Goal: Task Accomplishment & Management: Complete application form

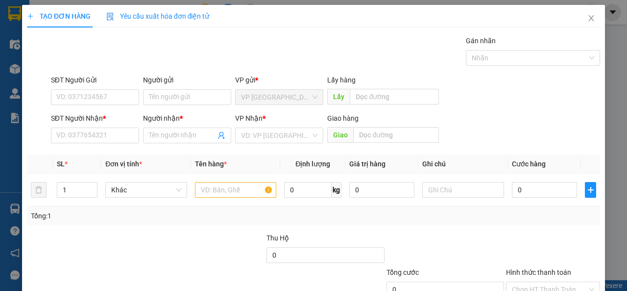
click at [164, 124] on div "Người nhận *" at bounding box center [187, 120] width 88 height 15
click at [161, 135] on input "Người nhận *" at bounding box center [182, 135] width 67 height 11
click at [153, 135] on input "A THẮNG LINH" at bounding box center [182, 135] width 67 height 11
drag, startPoint x: 170, startPoint y: 132, endPoint x: 153, endPoint y: 131, distance: 16.2
click at [158, 133] on input "ATHẮNG LINH" at bounding box center [182, 135] width 67 height 11
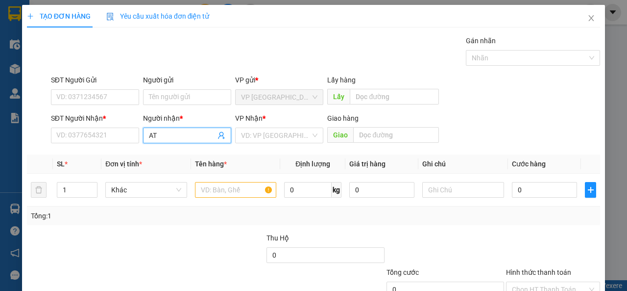
type input "A"
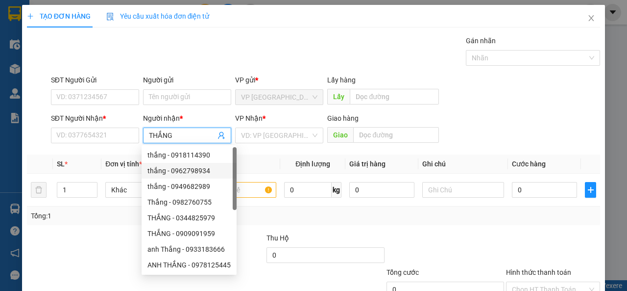
scroll to position [31, 0]
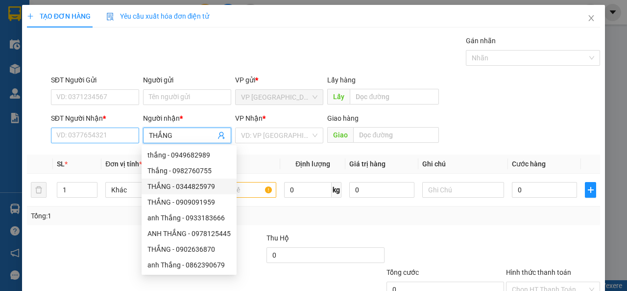
type input "THẮNG"
click at [84, 133] on input "SĐT Người Nhận *" at bounding box center [95, 135] width 88 height 16
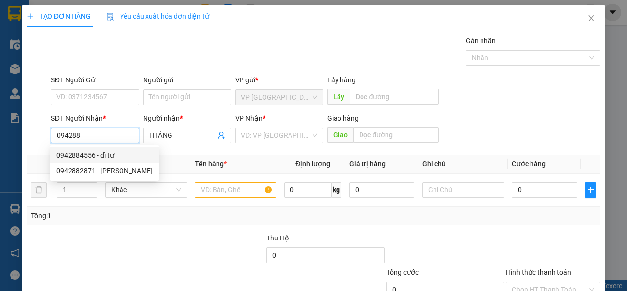
click at [70, 135] on input "094288" at bounding box center [95, 135] width 88 height 16
click at [106, 158] on div "0942288894" at bounding box center [93, 154] width 75 height 11
type input "0942288894"
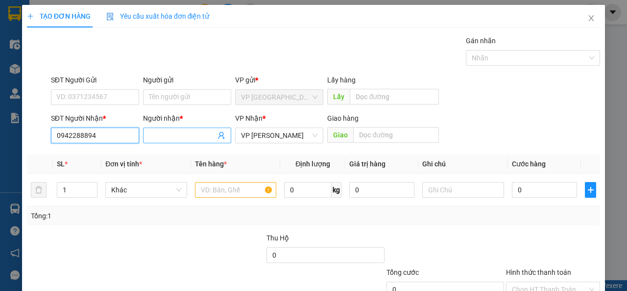
type input "0942288894"
click at [182, 137] on input "Người nhận *" at bounding box center [182, 135] width 67 height 11
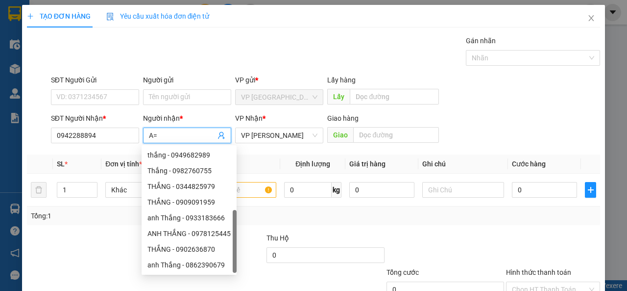
type input "A"
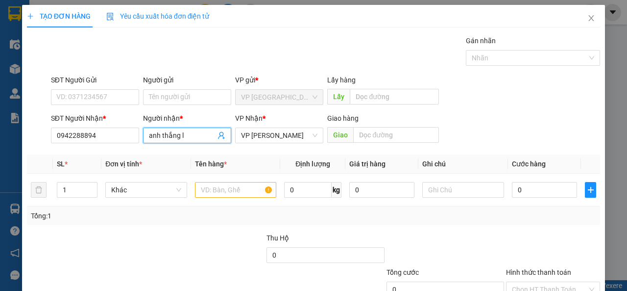
scroll to position [0, 0]
type input "anh thắng linh kiện"
click at [524, 177] on td "0" at bounding box center [544, 190] width 73 height 33
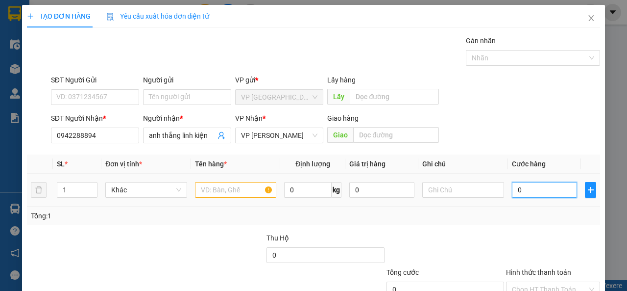
click at [523, 186] on input "0" at bounding box center [544, 190] width 65 height 16
type input "3"
type input "30"
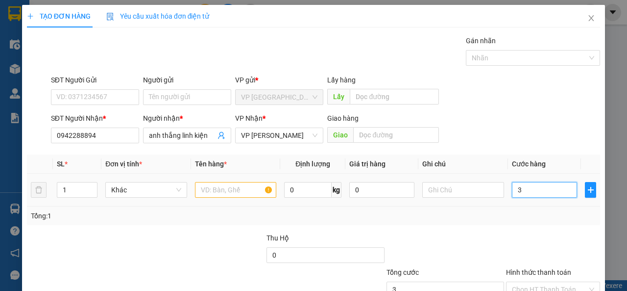
type input "30"
type input "300"
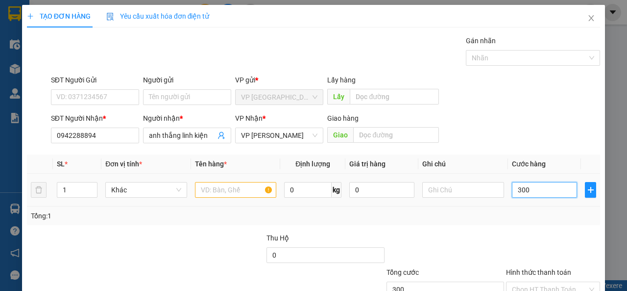
type input "3.000"
type input "30.000"
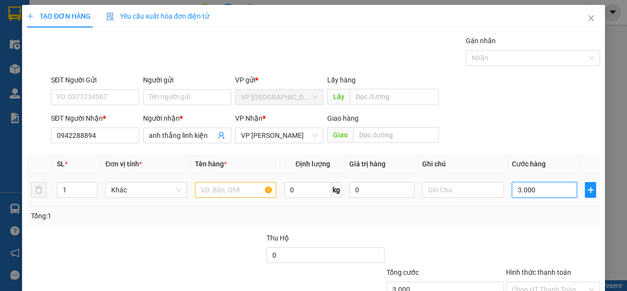
type input "30.000"
click at [233, 192] on input "text" at bounding box center [236, 190] width 82 height 16
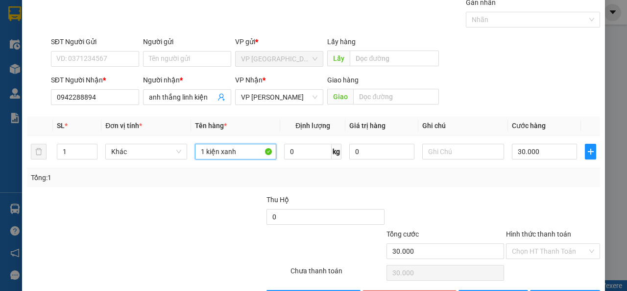
scroll to position [72, 0]
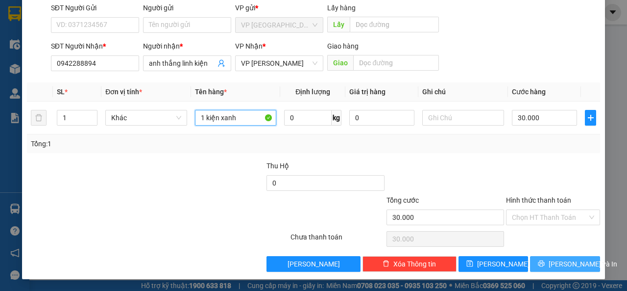
type input "1 kiện xanh"
click at [570, 261] on span "[PERSON_NAME] và In" at bounding box center [583, 263] width 69 height 11
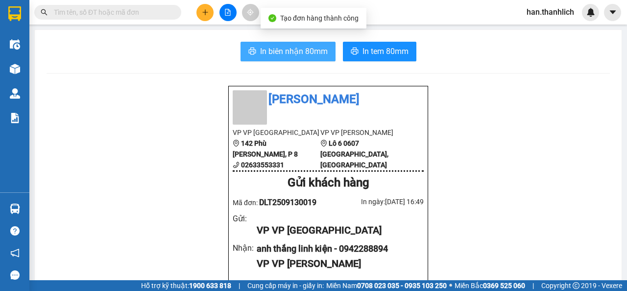
click at [282, 52] on span "In biên nhận 80mm" at bounding box center [294, 51] width 68 height 12
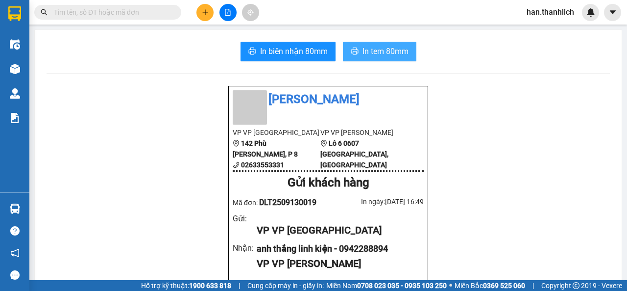
click at [368, 56] on span "In tem 80mm" at bounding box center [386, 51] width 46 height 12
click at [209, 13] on button at bounding box center [205, 12] width 17 height 17
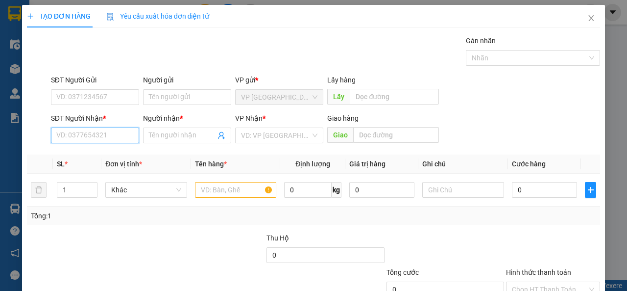
click at [94, 134] on input "SĐT Người Nhận *" at bounding box center [95, 135] width 88 height 16
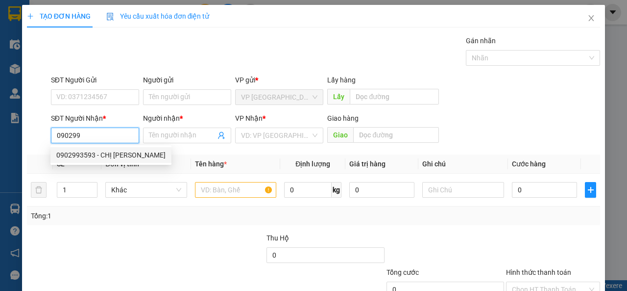
click at [124, 156] on div "0902993593 - CHỊ [PERSON_NAME]" at bounding box center [110, 154] width 109 height 11
type input "0902993593"
type input "CHỊ [PERSON_NAME]"
type input "SÔNG LŨY"
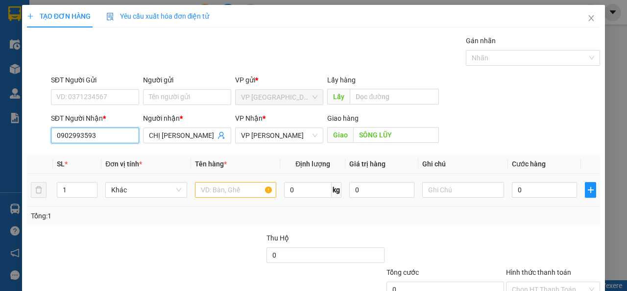
type input "0902993593"
click at [195, 194] on input "text" at bounding box center [236, 190] width 82 height 16
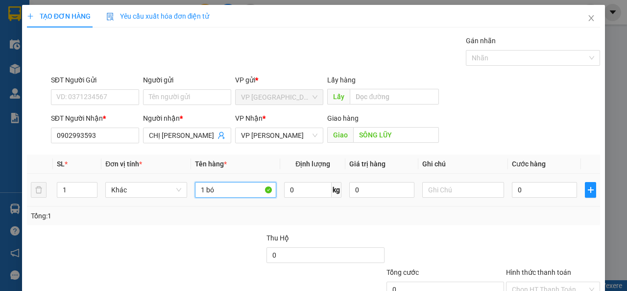
type input "1 bó"
click at [542, 179] on td "0" at bounding box center [544, 190] width 73 height 33
click at [534, 193] on input "0" at bounding box center [544, 190] width 65 height 16
type input "3"
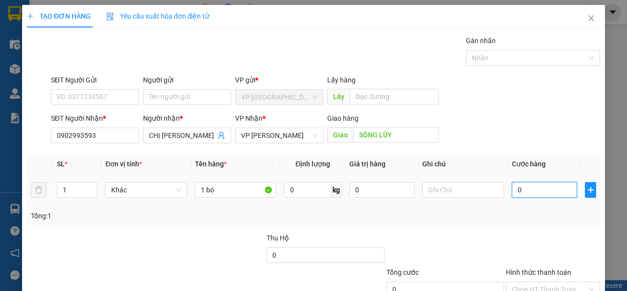
type input "3"
type input "30"
type input "300"
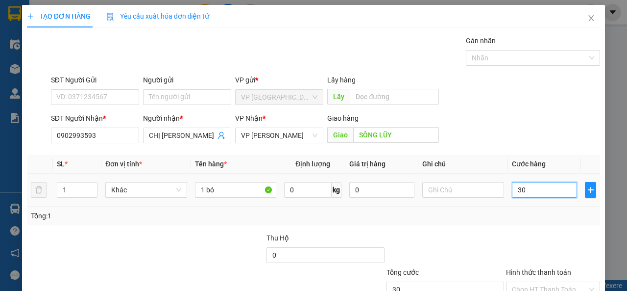
type input "300"
type input "3.000"
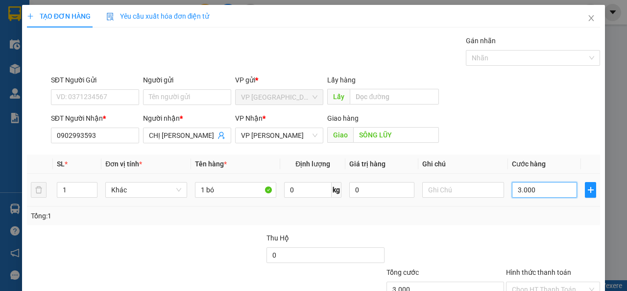
type input "30.000"
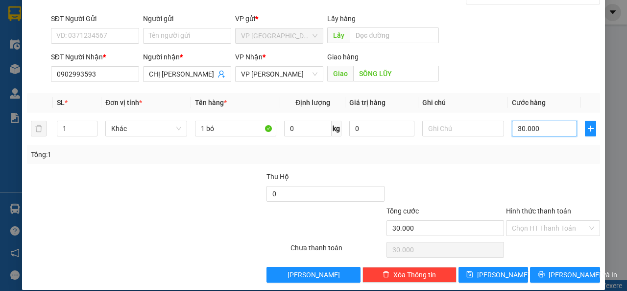
scroll to position [72, 0]
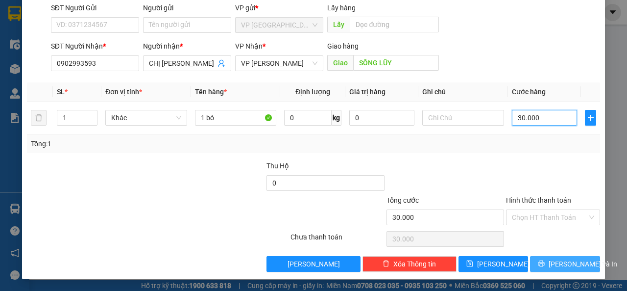
type input "30.000"
drag, startPoint x: 558, startPoint y: 266, endPoint x: 562, endPoint y: 162, distance: 104.0
click at [562, 162] on div "Transit Pickup Surcharge Ids Transit Deliver Surcharge Ids Transit Deliver Surc…" at bounding box center [313, 117] width 573 height 308
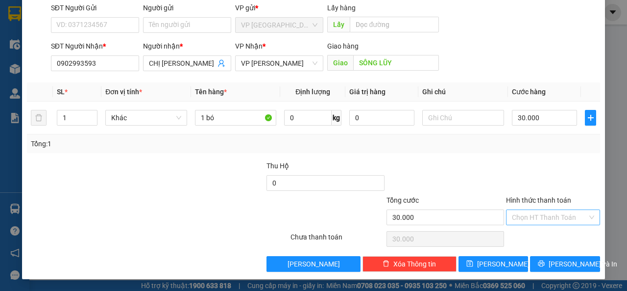
click at [552, 215] on input "Hình thức thanh toán" at bounding box center [549, 217] width 75 height 15
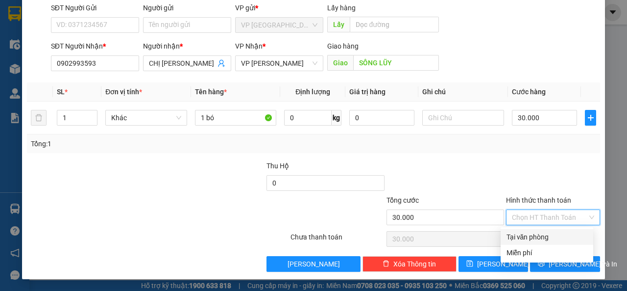
click at [552, 240] on div "Tại văn phòng" at bounding box center [547, 236] width 81 height 11
type input "0"
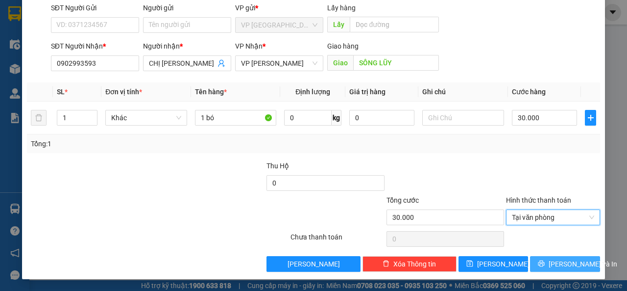
click at [557, 265] on span "[PERSON_NAME] và In" at bounding box center [583, 263] width 69 height 11
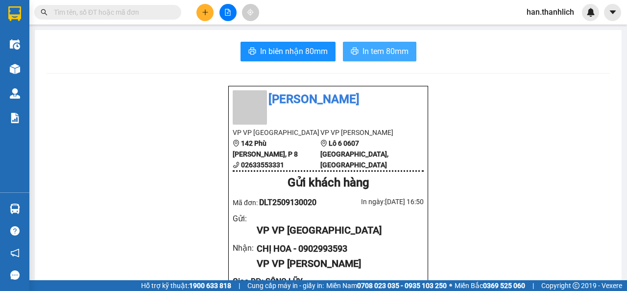
click at [366, 58] on button "In tem 80mm" at bounding box center [380, 52] width 74 height 20
click at [364, 59] on button "In tem 80mm" at bounding box center [380, 52] width 74 height 20
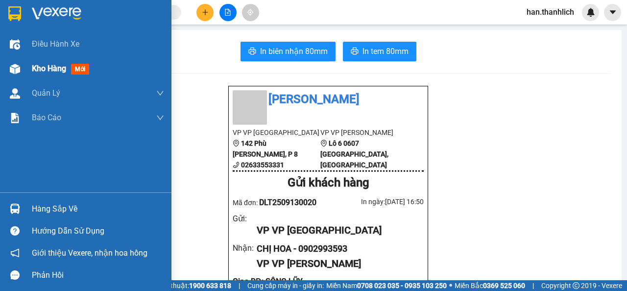
click at [20, 68] on img at bounding box center [15, 69] width 10 height 10
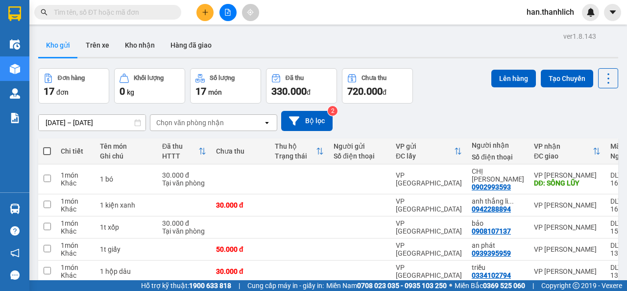
click at [48, 150] on span at bounding box center [47, 151] width 8 height 8
click at [47, 146] on input "checkbox" at bounding box center [47, 146] width 0 height 0
checkbox input "true"
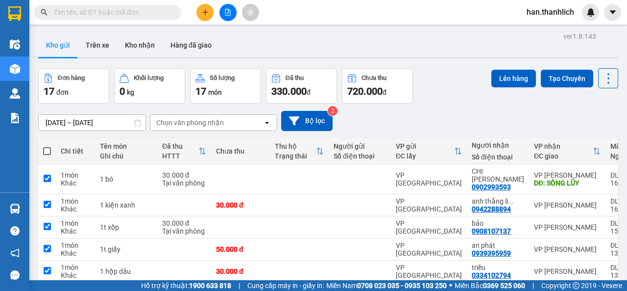
checkbox input "true"
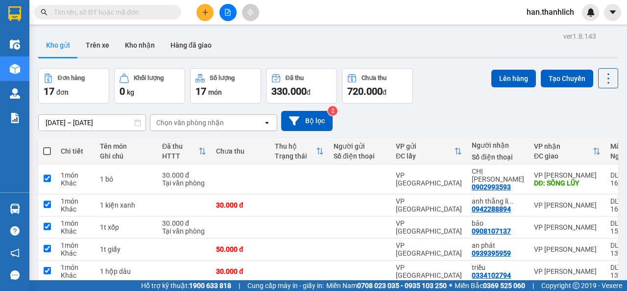
checkbox input "true"
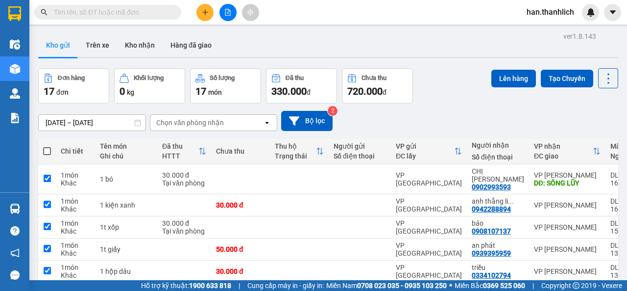
checkbox input "true"
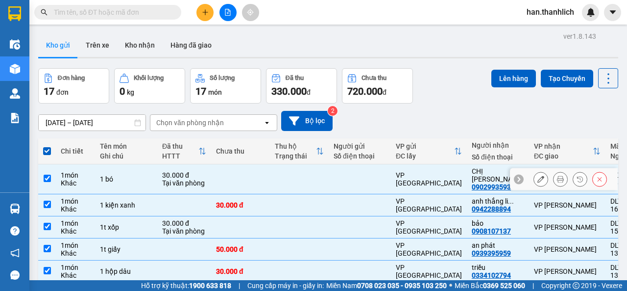
click at [211, 173] on td at bounding box center [240, 179] width 59 height 30
checkbox input "false"
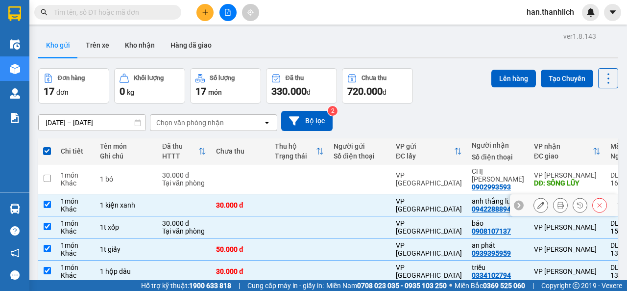
click at [216, 201] on div "30.000 đ" at bounding box center [240, 205] width 49 height 8
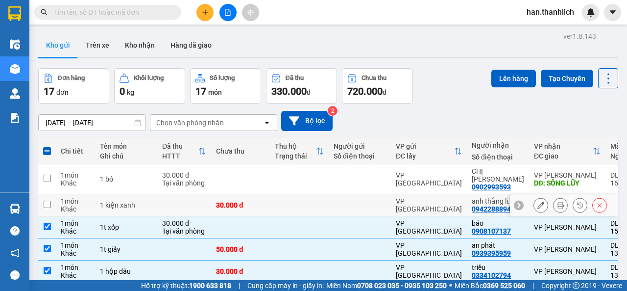
checkbox input "false"
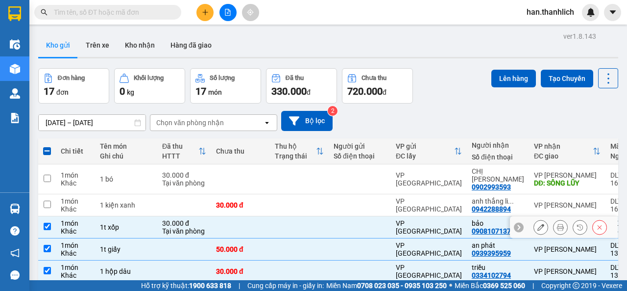
click at [292, 226] on td at bounding box center [299, 227] width 59 height 22
checkbox input "false"
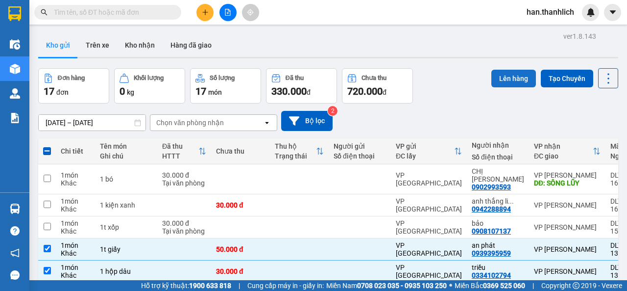
click at [512, 81] on button "Lên hàng" at bounding box center [514, 79] width 45 height 18
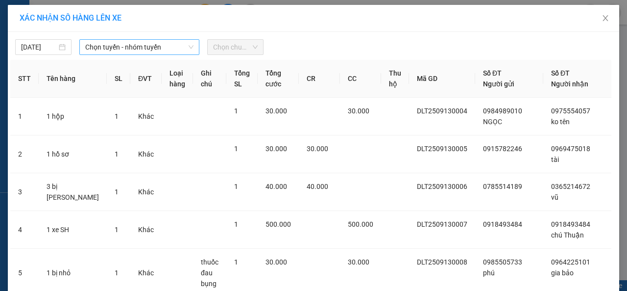
click at [105, 47] on span "Chọn tuyến - nhóm tuyến" at bounding box center [139, 47] width 108 height 15
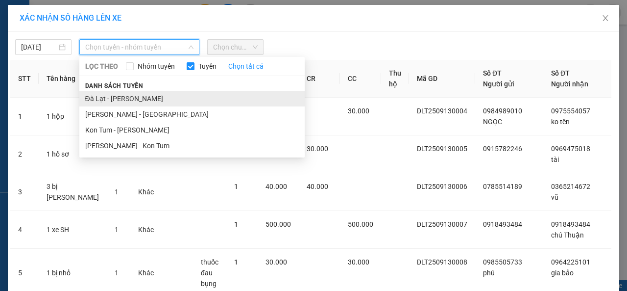
click at [126, 99] on li "Đà Lạt - [PERSON_NAME]" at bounding box center [191, 99] width 225 height 16
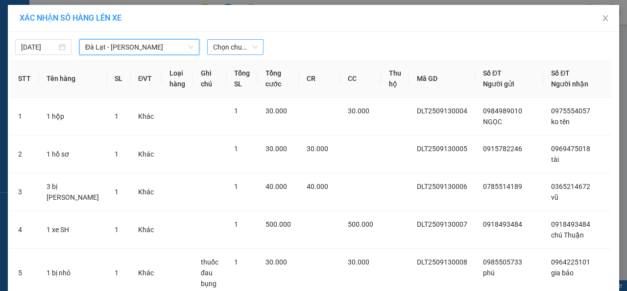
click at [248, 50] on span "Chọn chuyến" at bounding box center [235, 47] width 45 height 15
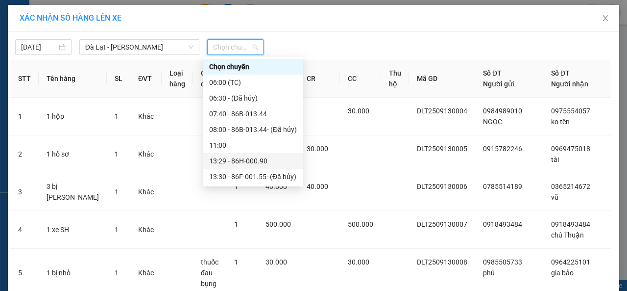
click at [246, 157] on div "13:29 - 86H-000.90" at bounding box center [253, 160] width 88 height 11
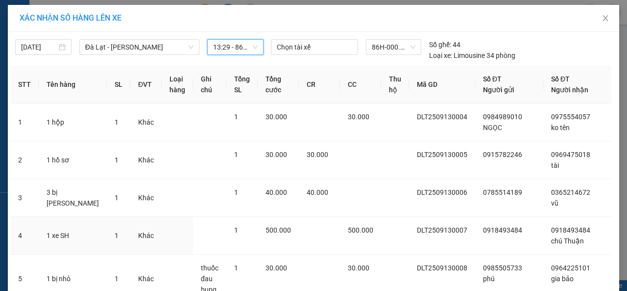
scroll to position [441, 0]
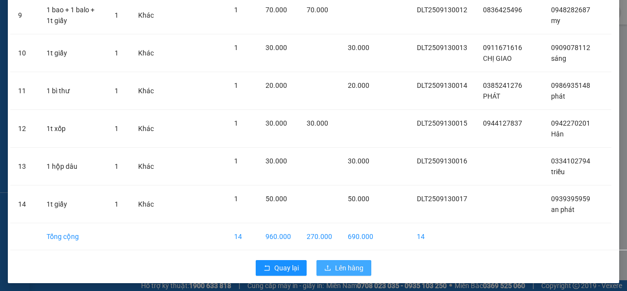
click at [324, 265] on icon "upload" at bounding box center [327, 267] width 7 height 7
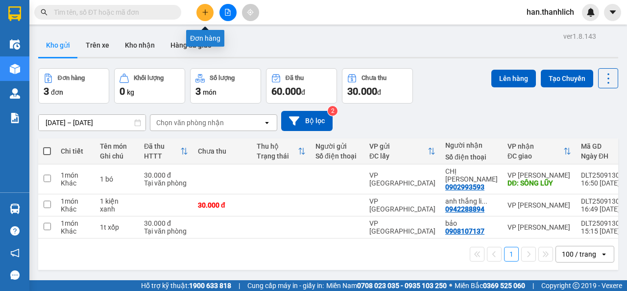
click at [203, 14] on icon "plus" at bounding box center [205, 12] width 7 height 7
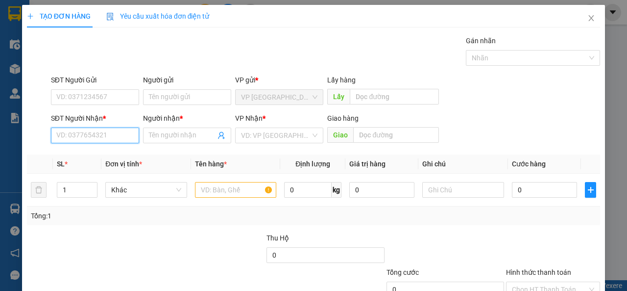
click at [117, 130] on input "SĐT Người Nhận *" at bounding box center [95, 135] width 88 height 16
click at [72, 135] on input "0908677963" at bounding box center [95, 135] width 88 height 16
click at [81, 138] on input "0908677963" at bounding box center [95, 135] width 88 height 16
type input "0908677963"
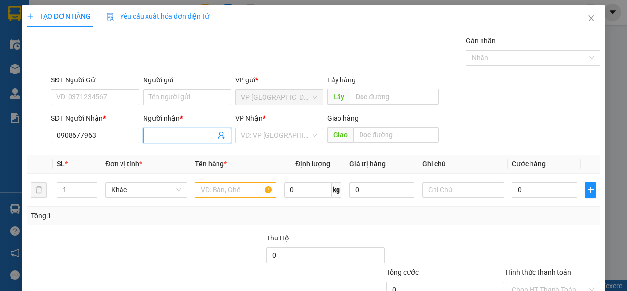
click at [201, 131] on input "Người nhận *" at bounding box center [182, 135] width 67 height 11
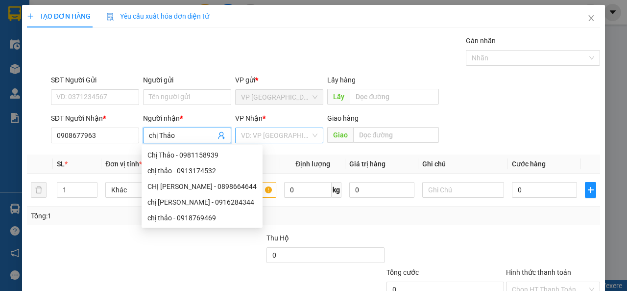
type input "chị Thảo"
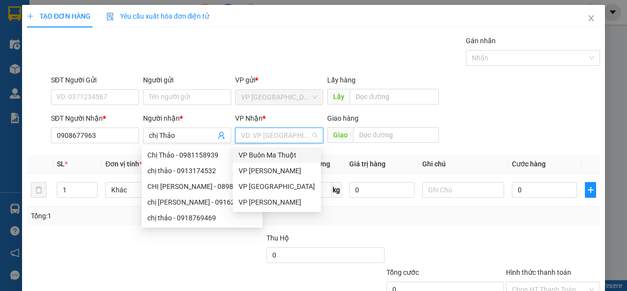
click at [276, 135] on input "search" at bounding box center [276, 135] width 70 height 15
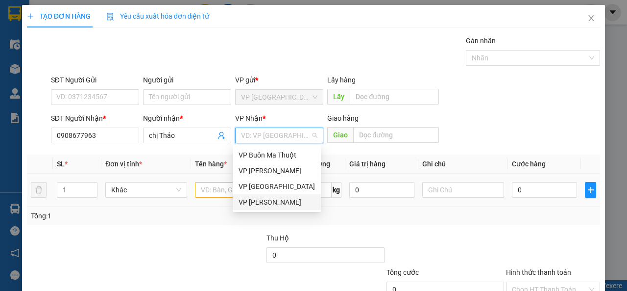
drag, startPoint x: 278, startPoint y: 201, endPoint x: 213, endPoint y: 187, distance: 67.2
click at [276, 200] on div "VP [PERSON_NAME]" at bounding box center [277, 202] width 76 height 11
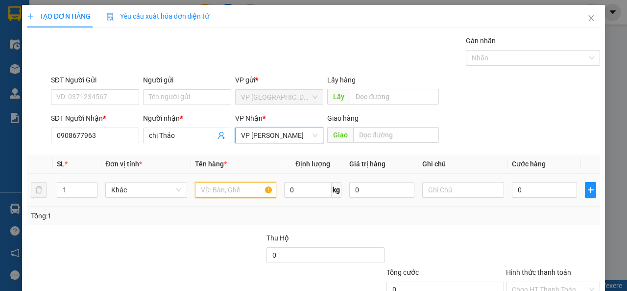
click at [212, 187] on input "text" at bounding box center [236, 190] width 82 height 16
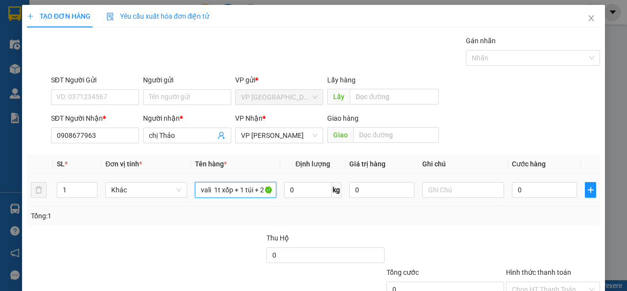
scroll to position [0, 49]
type input "1 xe máy + 1 vali 1t xốp + 1 túi + 2 bị"
drag, startPoint x: 463, startPoint y: 235, endPoint x: 513, endPoint y: 193, distance: 65.8
click at [464, 235] on div at bounding box center [446, 249] width 120 height 34
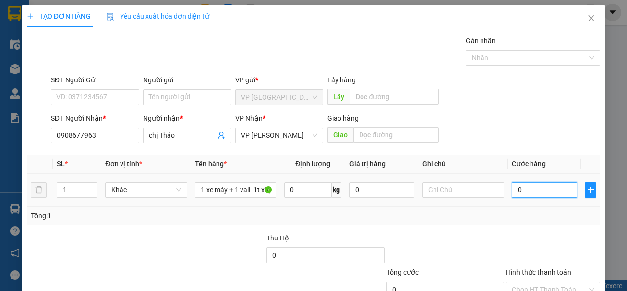
click at [520, 189] on input "0" at bounding box center [544, 190] width 65 height 16
drag, startPoint x: 550, startPoint y: 229, endPoint x: 555, endPoint y: 234, distance: 6.9
click at [550, 229] on div "Transit Pickup Surcharge Ids Transit Deliver Surcharge Ids Transit Deliver Surc…" at bounding box center [313, 189] width 573 height 308
click at [546, 191] on input "0" at bounding box center [544, 190] width 65 height 16
click at [533, 194] on input "0" at bounding box center [544, 190] width 65 height 16
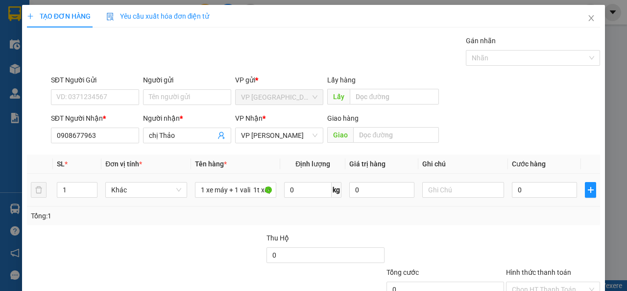
click at [499, 196] on td at bounding box center [464, 190] width 90 height 33
click at [517, 190] on input "0" at bounding box center [544, 190] width 65 height 16
type input "4"
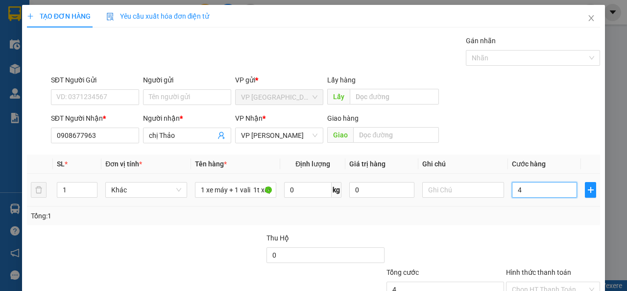
type input "45"
type input "450"
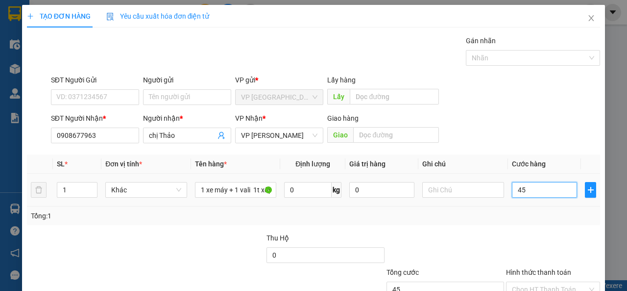
type input "450"
type input "4.500"
type input "45.000"
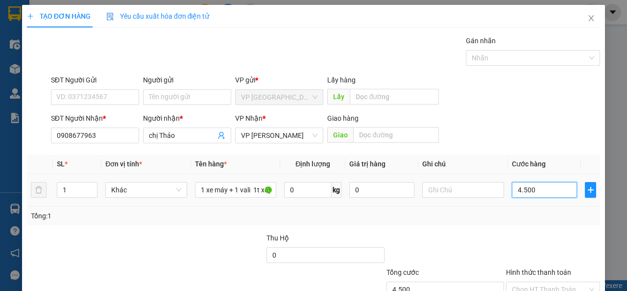
type input "45.000"
type input "450.000"
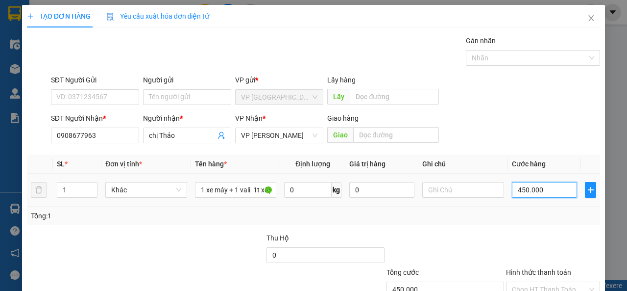
type input "450.000"
click at [533, 234] on div at bounding box center [553, 249] width 96 height 34
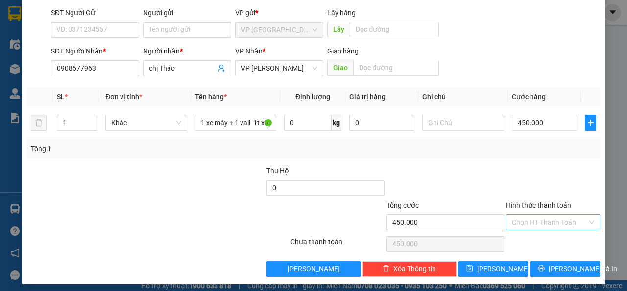
scroll to position [72, 0]
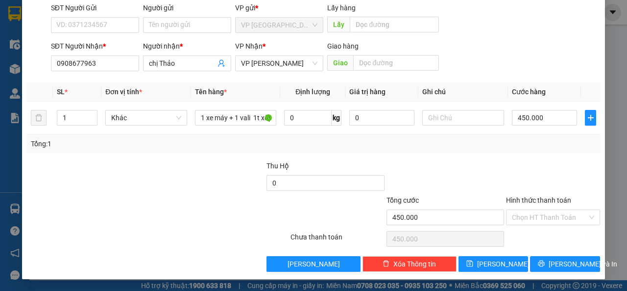
click at [540, 173] on div at bounding box center [553, 177] width 96 height 34
click at [414, 170] on div at bounding box center [446, 177] width 120 height 34
click at [451, 176] on div at bounding box center [446, 177] width 120 height 34
click at [446, 174] on div at bounding box center [446, 177] width 120 height 34
click at [430, 219] on input "450.000" at bounding box center [446, 217] width 118 height 16
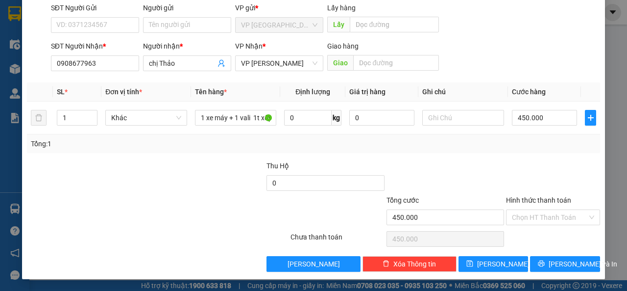
click at [462, 169] on div at bounding box center [446, 177] width 120 height 34
click at [524, 220] on input "Hình thức thanh toán" at bounding box center [549, 217] width 75 height 15
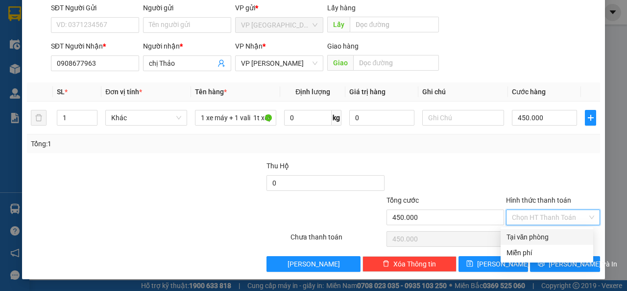
click at [495, 179] on div at bounding box center [446, 177] width 120 height 34
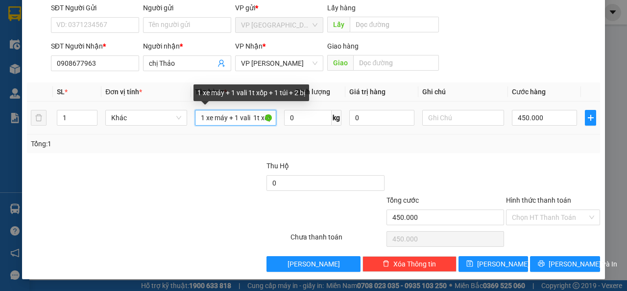
click at [248, 119] on input "1 xe máy + 1 vali 1t xốp + 1 túi + 2 bị" at bounding box center [236, 118] width 82 height 16
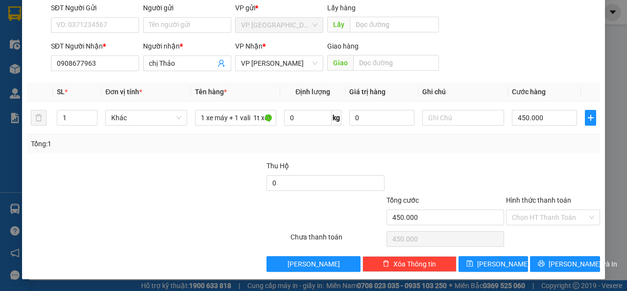
click at [314, 145] on div "Tổng: 1" at bounding box center [314, 143] width 566 height 11
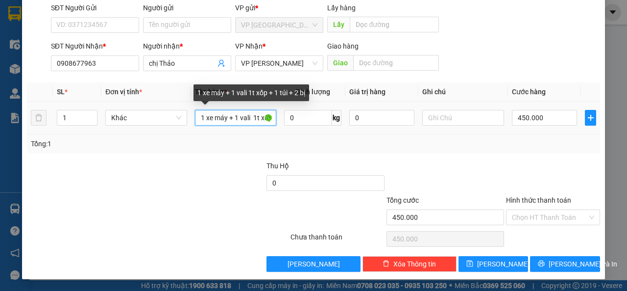
click at [223, 120] on input "1 xe máy + 1 vali 1t xốp + 1 túi + 2 bị" at bounding box center [236, 118] width 82 height 16
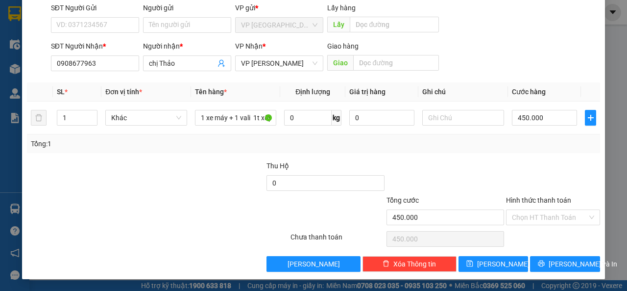
click at [337, 137] on div "Tổng: 1" at bounding box center [313, 143] width 573 height 19
click at [559, 171] on div at bounding box center [553, 177] width 96 height 34
click at [529, 222] on input "Hình thức thanh toán" at bounding box center [549, 217] width 75 height 15
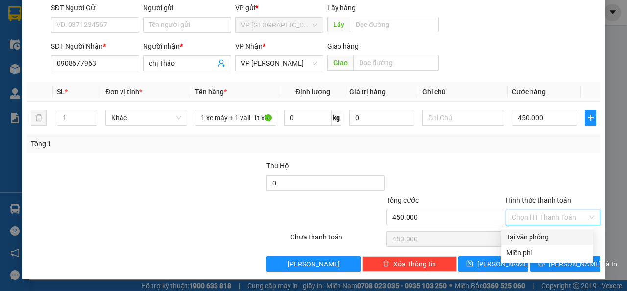
click at [483, 174] on div at bounding box center [446, 177] width 120 height 34
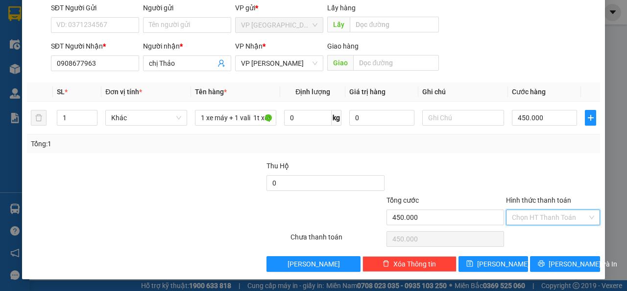
click at [521, 216] on input "Hình thức thanh toán" at bounding box center [549, 217] width 75 height 15
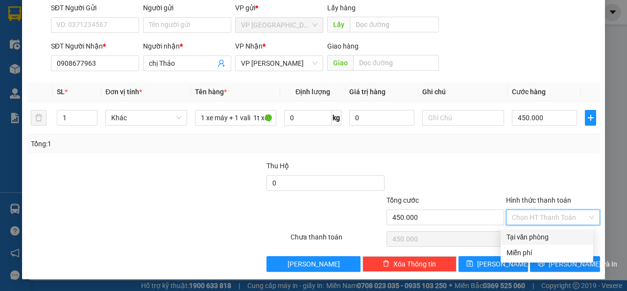
click at [512, 171] on div at bounding box center [553, 177] width 96 height 34
click at [527, 218] on input "Hình thức thanh toán" at bounding box center [549, 217] width 75 height 15
click at [505, 184] on div at bounding box center [553, 177] width 96 height 34
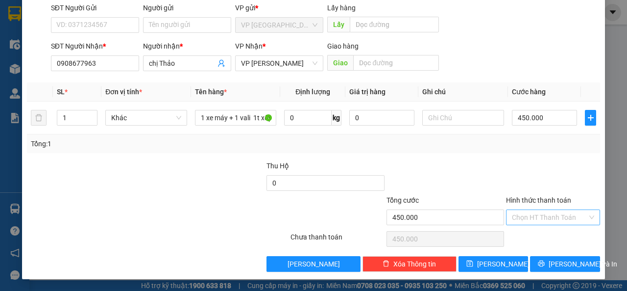
click at [514, 214] on input "Hình thức thanh toán" at bounding box center [549, 217] width 75 height 15
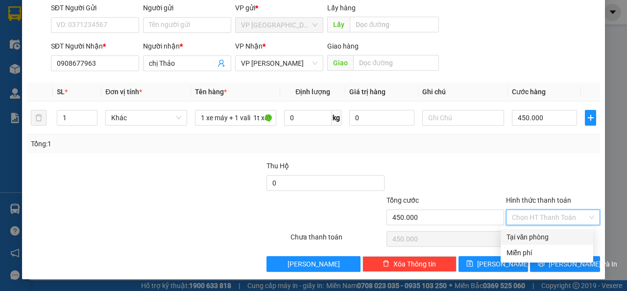
click at [512, 239] on div "Tại văn phòng" at bounding box center [547, 236] width 81 height 11
type input "0"
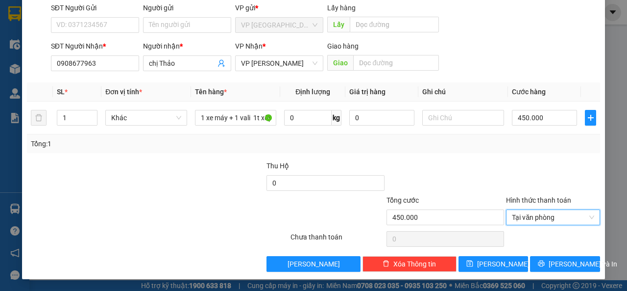
click at [487, 170] on div at bounding box center [446, 177] width 120 height 34
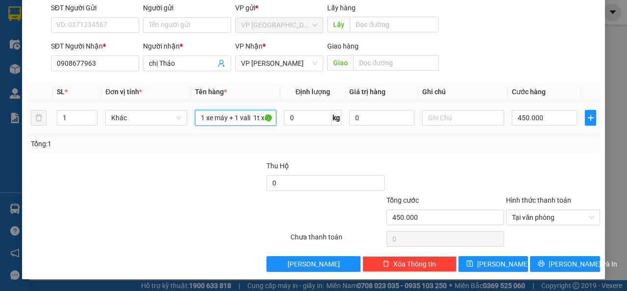
click at [238, 116] on input "1 xe máy + 1 vali 1t xốp + 1 túi + 2 bị" at bounding box center [236, 118] width 82 height 16
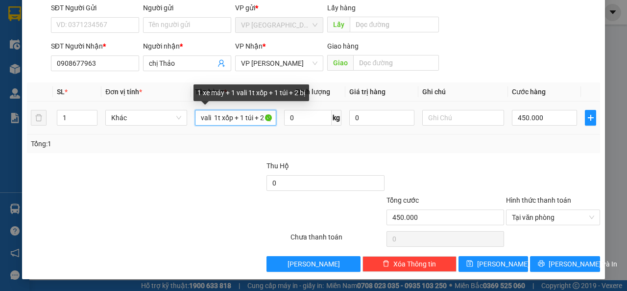
scroll to position [0, 49]
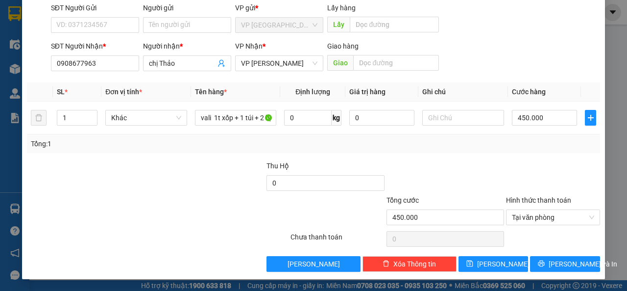
click at [499, 163] on div at bounding box center [446, 177] width 120 height 34
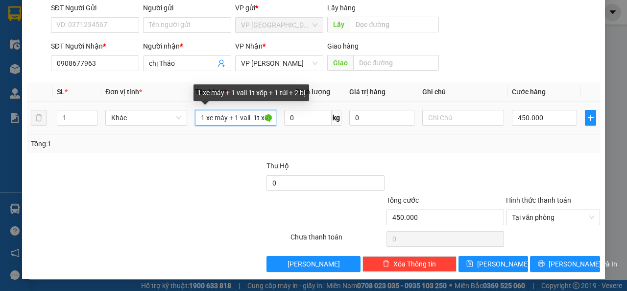
click at [211, 117] on input "1 xe máy + 1 vali 1t xốp + 1 túi + 2 bị" at bounding box center [236, 118] width 82 height 16
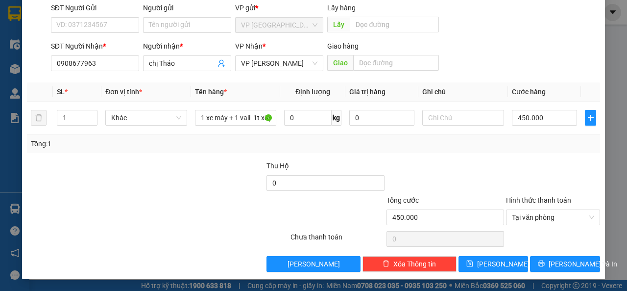
drag, startPoint x: 518, startPoint y: 135, endPoint x: 520, endPoint y: 140, distance: 5.5
click at [520, 136] on div "Tổng: 1" at bounding box center [313, 143] width 573 height 19
drag, startPoint x: 552, startPoint y: 163, endPoint x: 543, endPoint y: 160, distance: 9.8
click at [551, 164] on div at bounding box center [553, 177] width 96 height 34
click at [563, 256] on button "[PERSON_NAME] và In" at bounding box center [565, 264] width 70 height 16
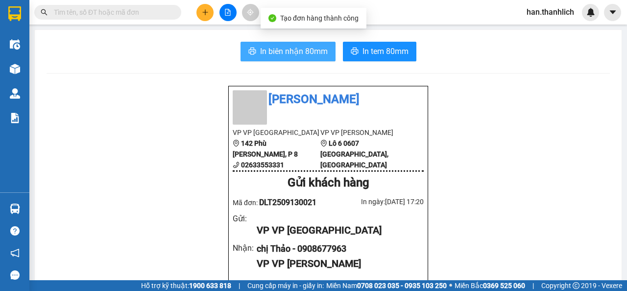
click at [285, 52] on span "In biên nhận 80mm" at bounding box center [294, 51] width 68 height 12
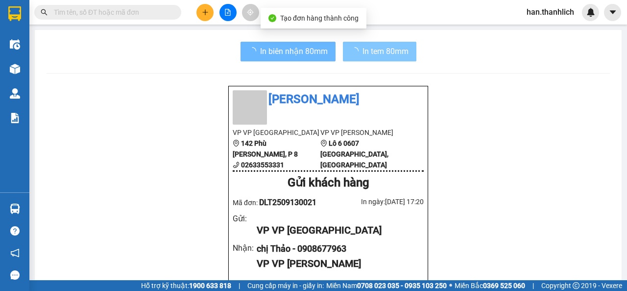
click at [404, 49] on span "In tem 80mm" at bounding box center [386, 51] width 46 height 12
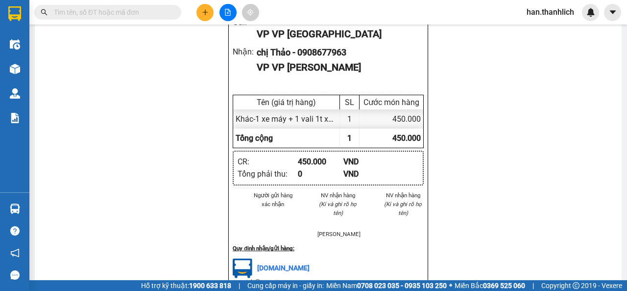
scroll to position [49, 0]
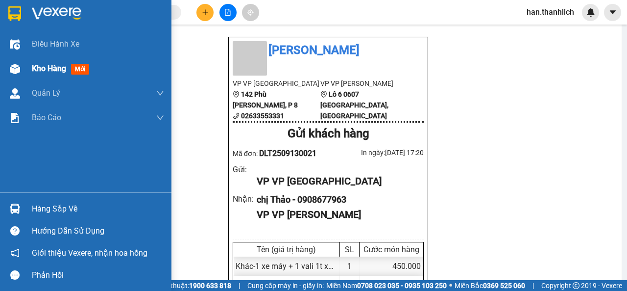
click at [24, 70] on div "Kho hàng mới" at bounding box center [86, 68] width 172 height 25
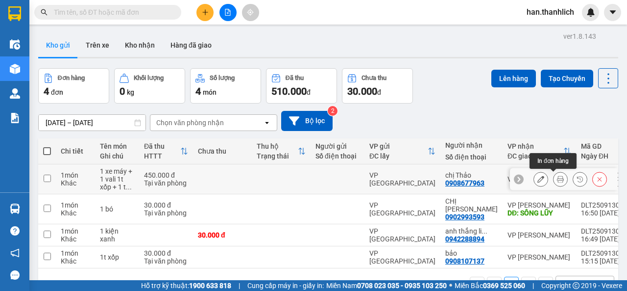
click at [557, 179] on icon at bounding box center [560, 178] width 7 height 7
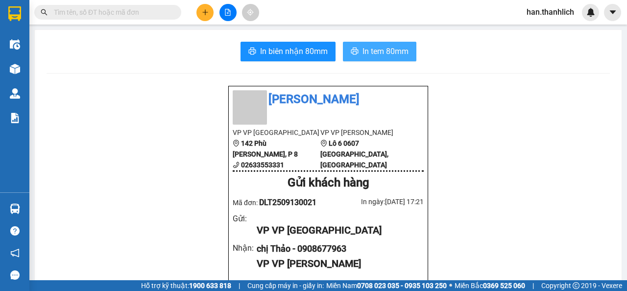
click at [378, 53] on span "In tem 80mm" at bounding box center [386, 51] width 46 height 12
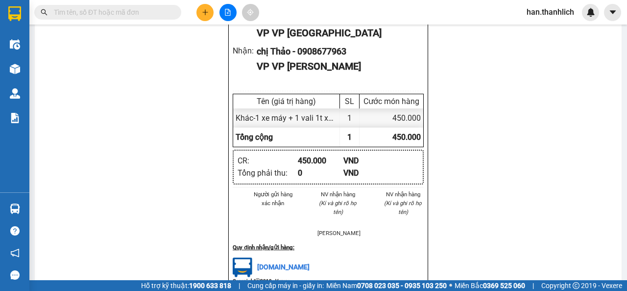
scroll to position [147, 0]
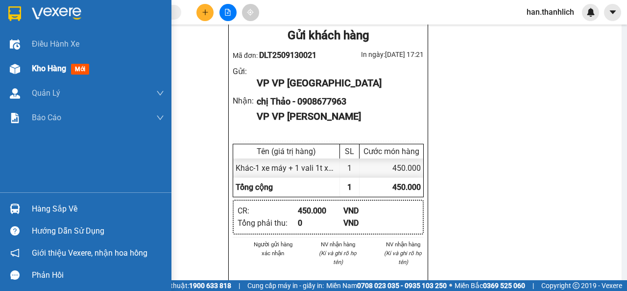
click at [11, 65] on img at bounding box center [15, 69] width 10 height 10
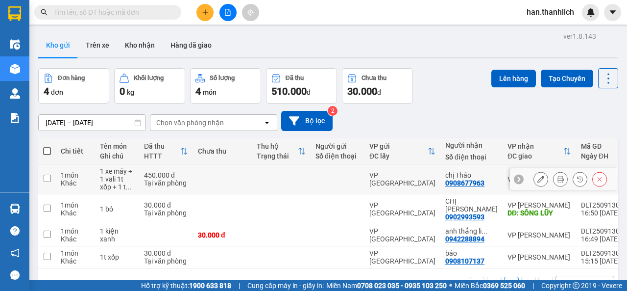
click at [538, 178] on icon at bounding box center [541, 178] width 7 height 7
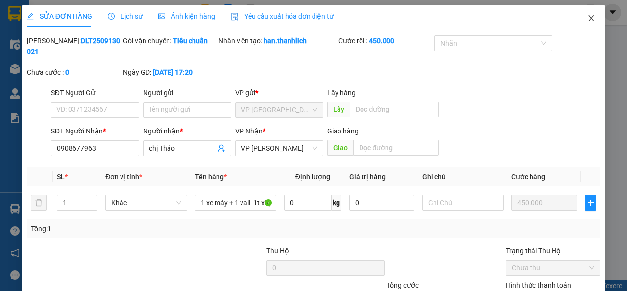
click at [588, 17] on icon "close" at bounding box center [592, 18] width 8 height 8
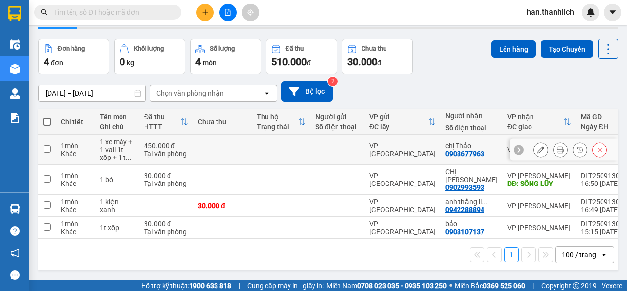
scroll to position [45, 0]
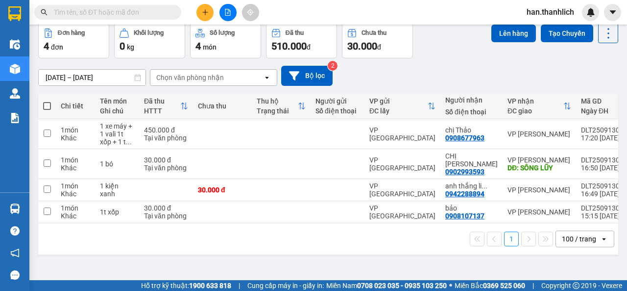
click at [102, 12] on input "text" at bounding box center [112, 12] width 116 height 11
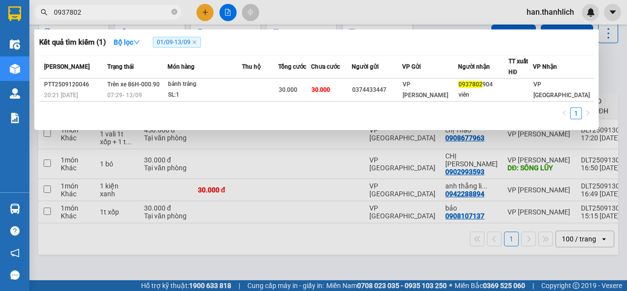
type input "0937802"
click at [174, 11] on icon "close-circle" at bounding box center [175, 12] width 6 height 6
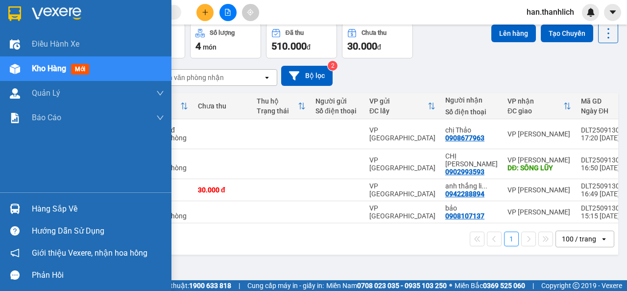
click at [22, 207] on div at bounding box center [14, 208] width 17 height 17
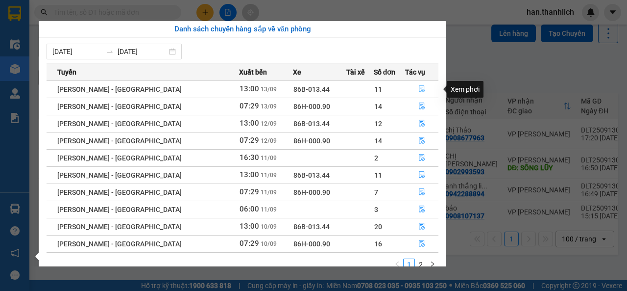
click at [419, 88] on icon "file-done" at bounding box center [422, 88] width 7 height 7
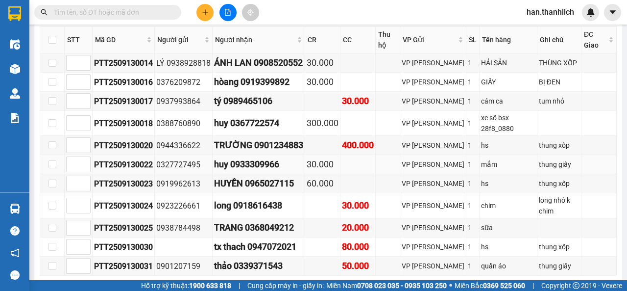
scroll to position [391, 0]
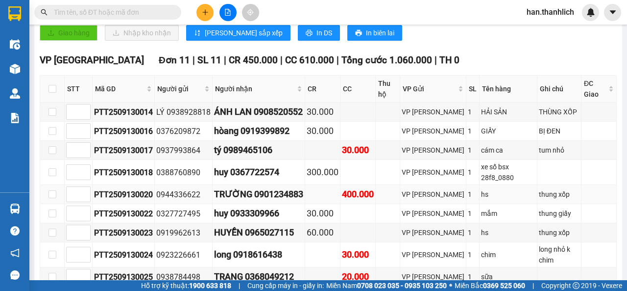
click at [281, 187] on div "TRƯỜNG 0901234883" at bounding box center [258, 194] width 89 height 14
click at [280, 187] on div "TRƯỜNG 0901234883" at bounding box center [258, 194] width 89 height 14
drag, startPoint x: 308, startPoint y: 144, endPoint x: 351, endPoint y: 147, distance: 43.2
click at [308, 185] on td at bounding box center [322, 194] width 35 height 19
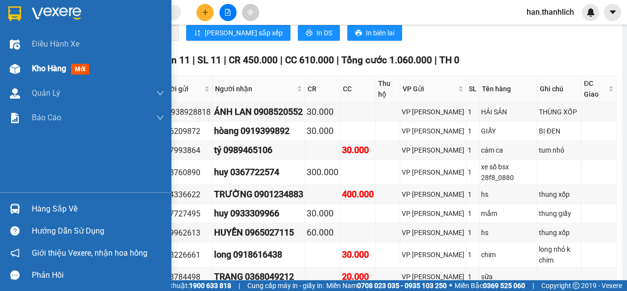
click at [8, 68] on div at bounding box center [14, 68] width 17 height 17
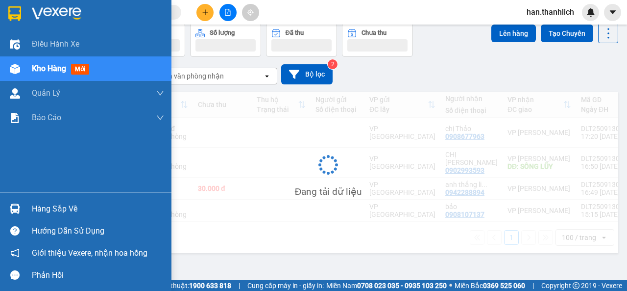
scroll to position [45, 0]
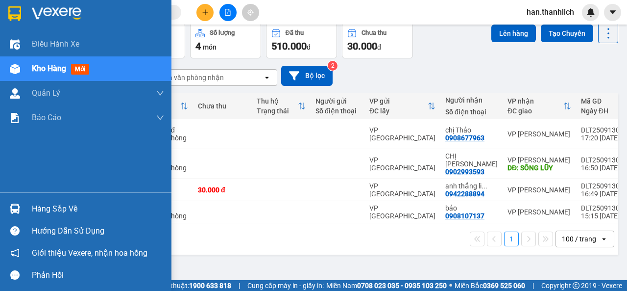
click at [47, 142] on div "Điều hành xe Kho hàng mới Quản [PERSON_NAME] lý chuyến Quản lý khách hàng mới B…" at bounding box center [86, 112] width 172 height 160
click at [29, 202] on div "Hàng sắp về" at bounding box center [86, 209] width 172 height 22
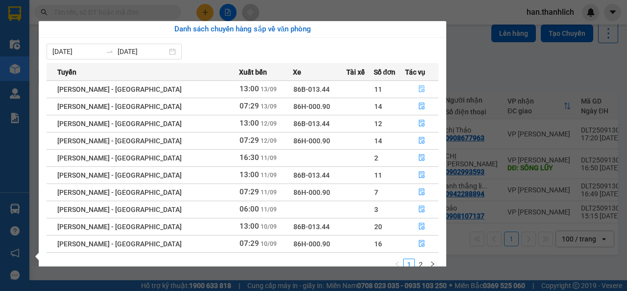
click at [420, 91] on icon "file-done" at bounding box center [422, 88] width 7 height 7
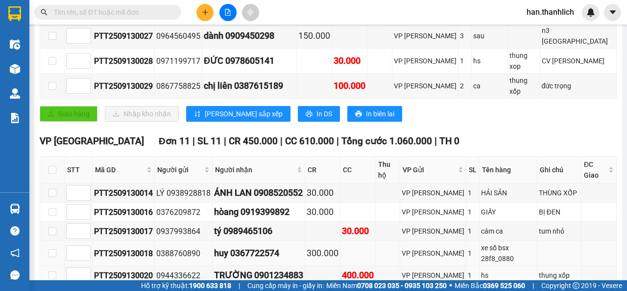
scroll to position [293, 0]
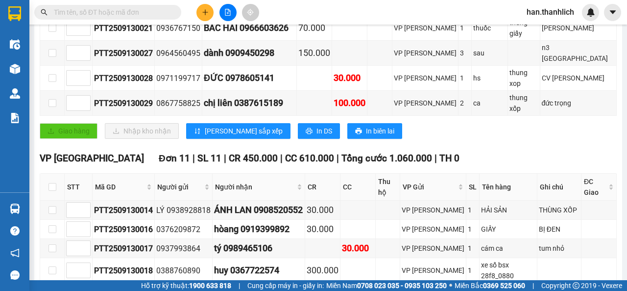
click at [64, 11] on input "text" at bounding box center [112, 12] width 116 height 11
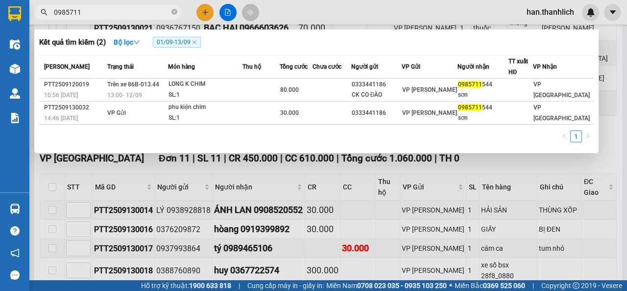
type input "0985711"
click at [63, 10] on input "0985711" at bounding box center [112, 12] width 116 height 11
